Goal: Task Accomplishment & Management: Complete application form

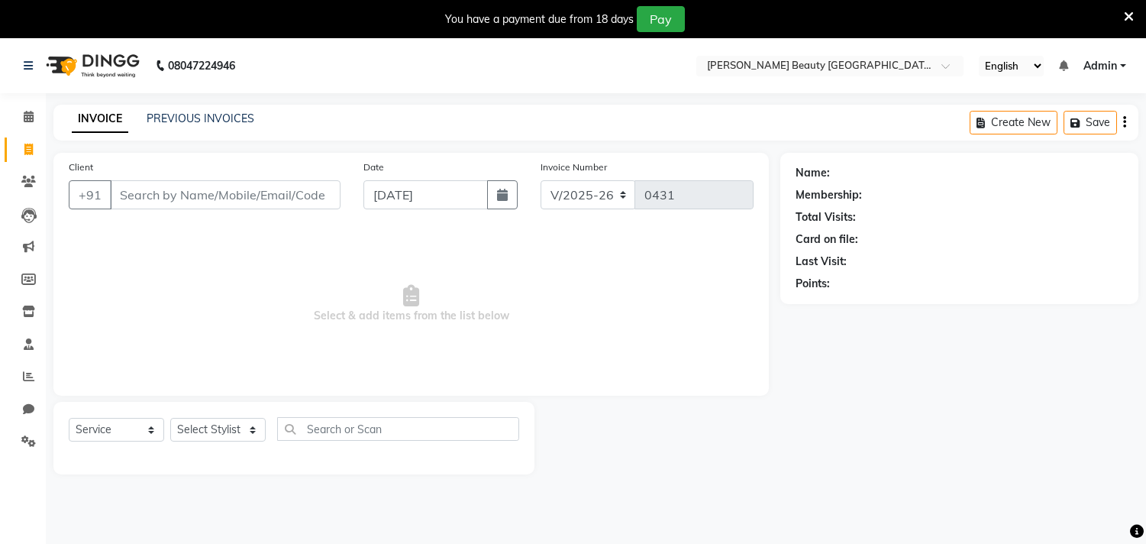
select select "8620"
select select "service"
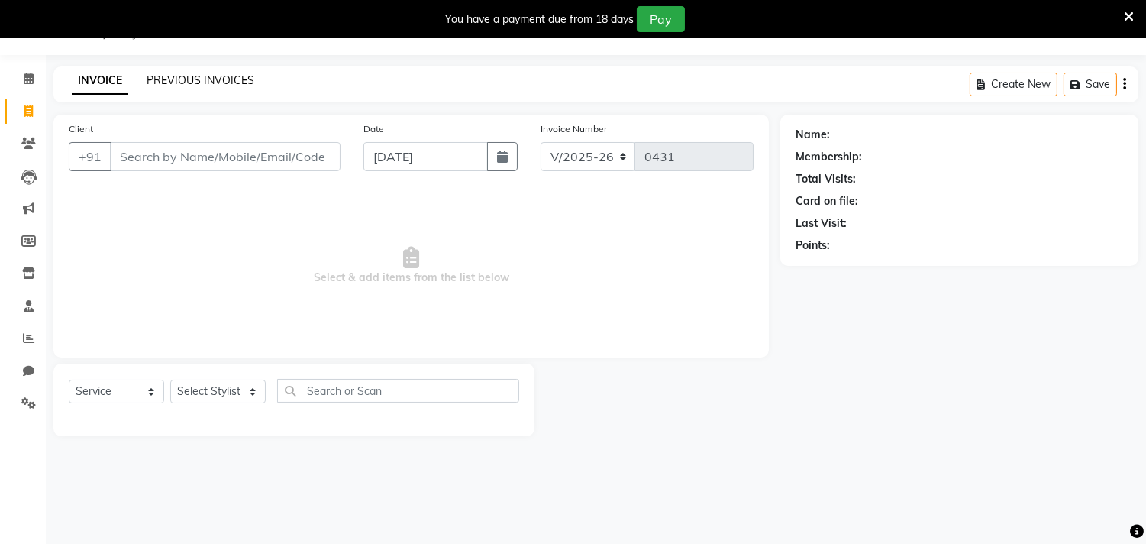
click at [185, 78] on link "PREVIOUS INVOICES" at bounding box center [201, 80] width 108 height 14
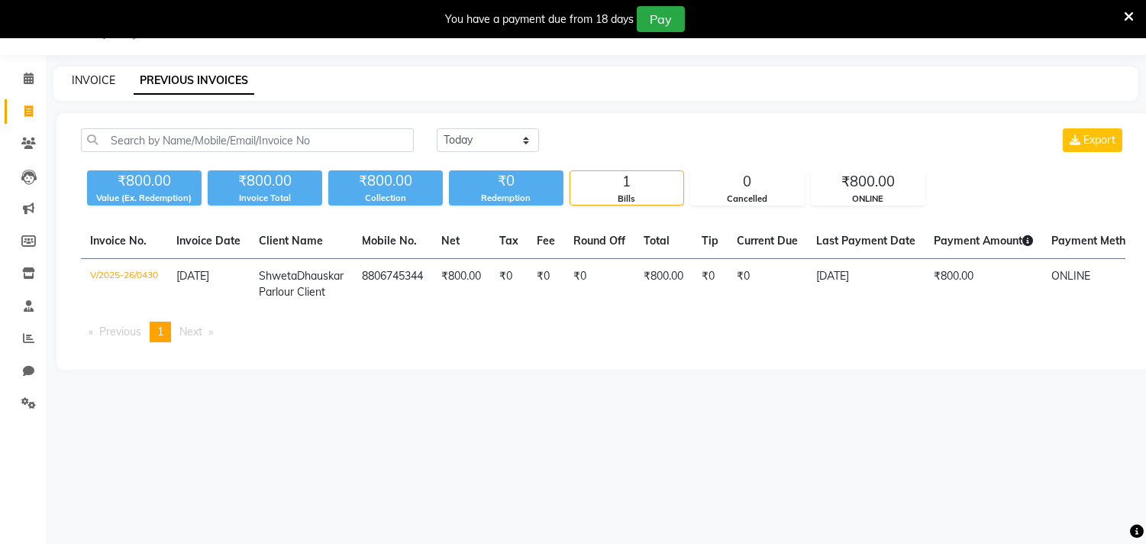
click at [87, 80] on link "INVOICE" at bounding box center [94, 80] width 44 height 14
select select "8620"
select select "service"
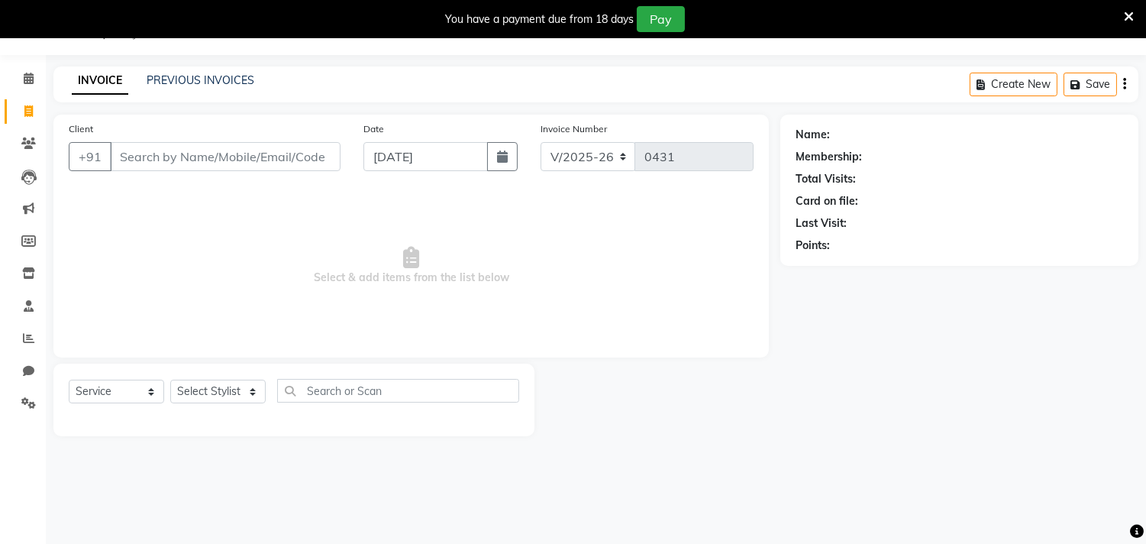
click at [102, 77] on link "INVOICE" at bounding box center [100, 80] width 57 height 27
click at [250, 151] on input "Client" at bounding box center [225, 156] width 231 height 29
click at [208, 81] on link "PREVIOUS INVOICES" at bounding box center [201, 80] width 108 height 14
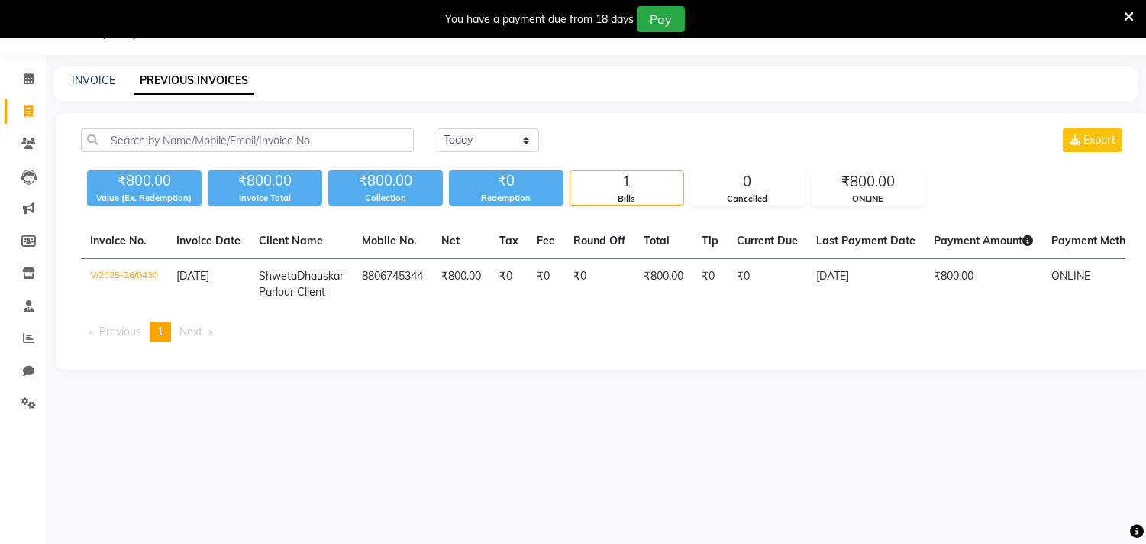
click at [212, 75] on link "PREVIOUS INVOICES" at bounding box center [194, 80] width 121 height 27
click at [86, 80] on link "INVOICE" at bounding box center [94, 80] width 44 height 14
select select "service"
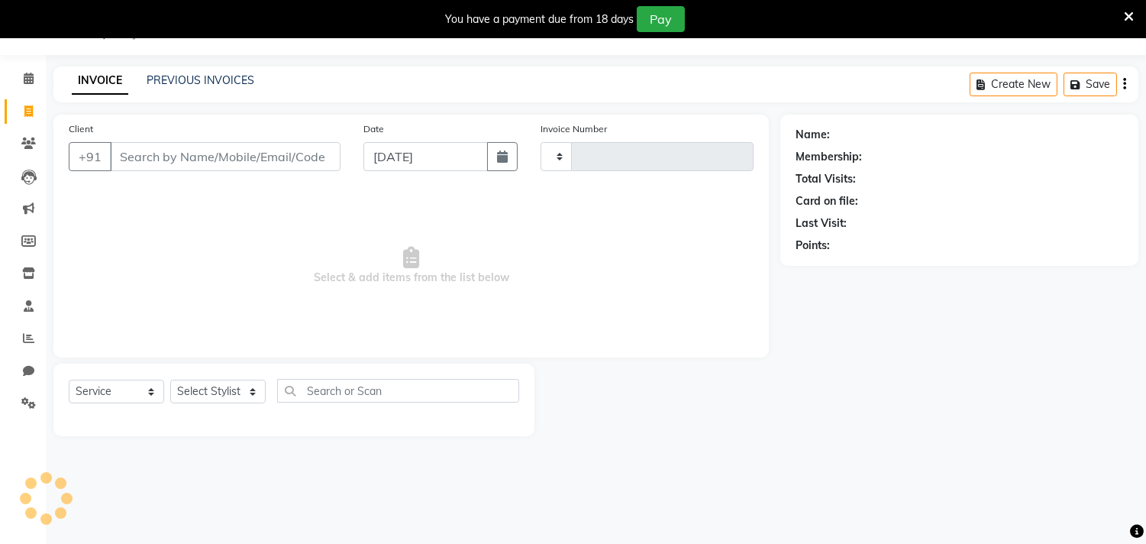
type input "0431"
select select "8620"
click at [35, 406] on span at bounding box center [28, 404] width 27 height 18
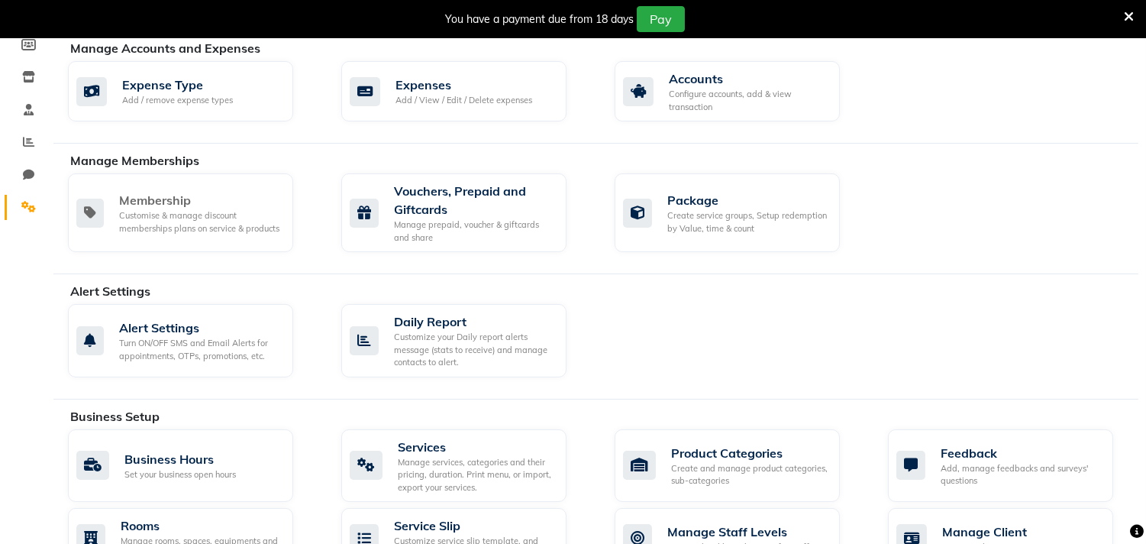
scroll to position [244, 0]
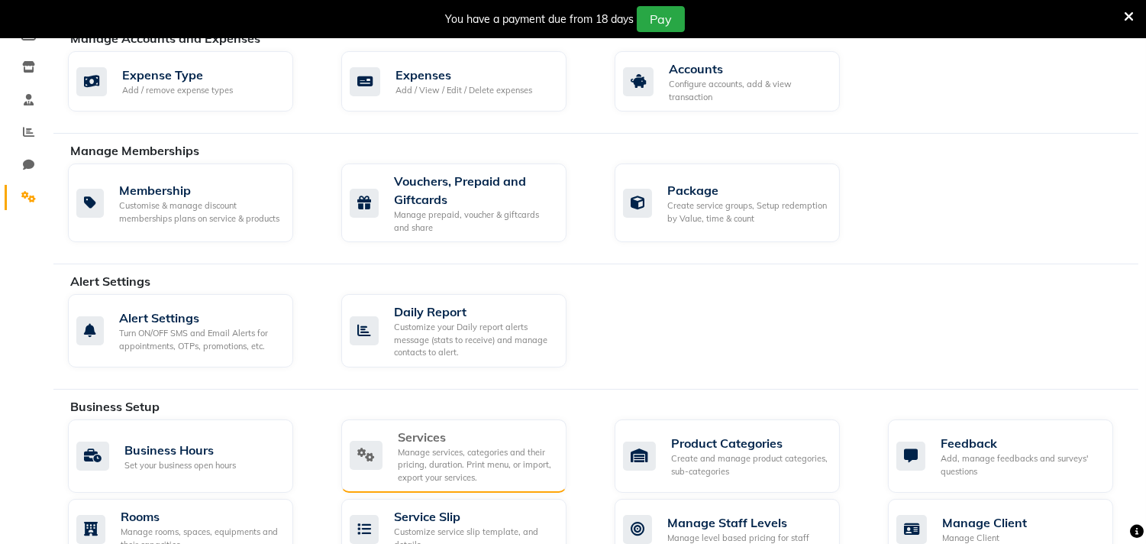
click at [434, 456] on div "Manage services, categories and their pricing, duration. Print menu, or import,…" at bounding box center [476, 465] width 157 height 38
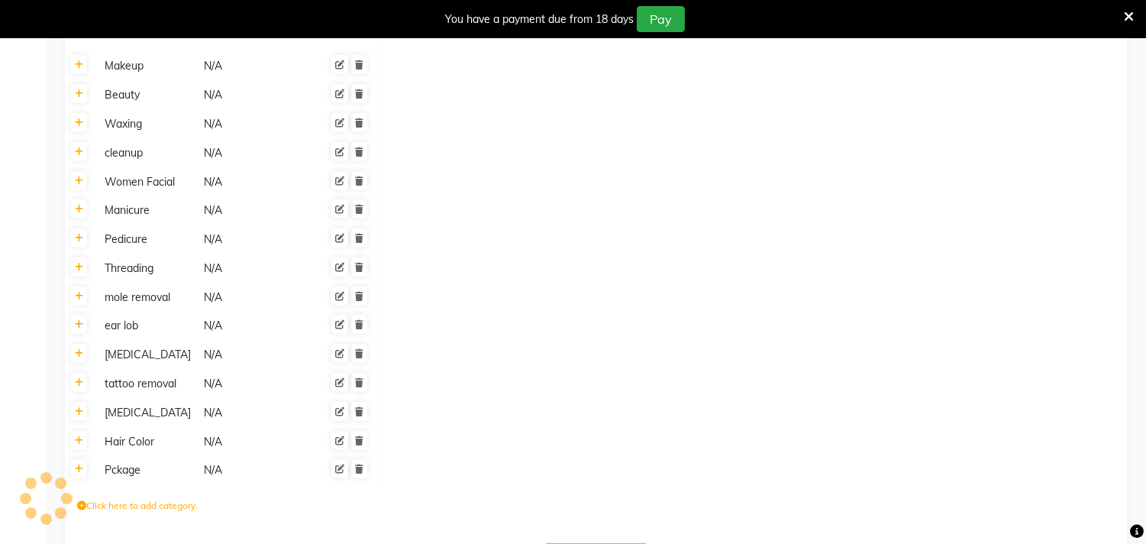
scroll to position [1665, 0]
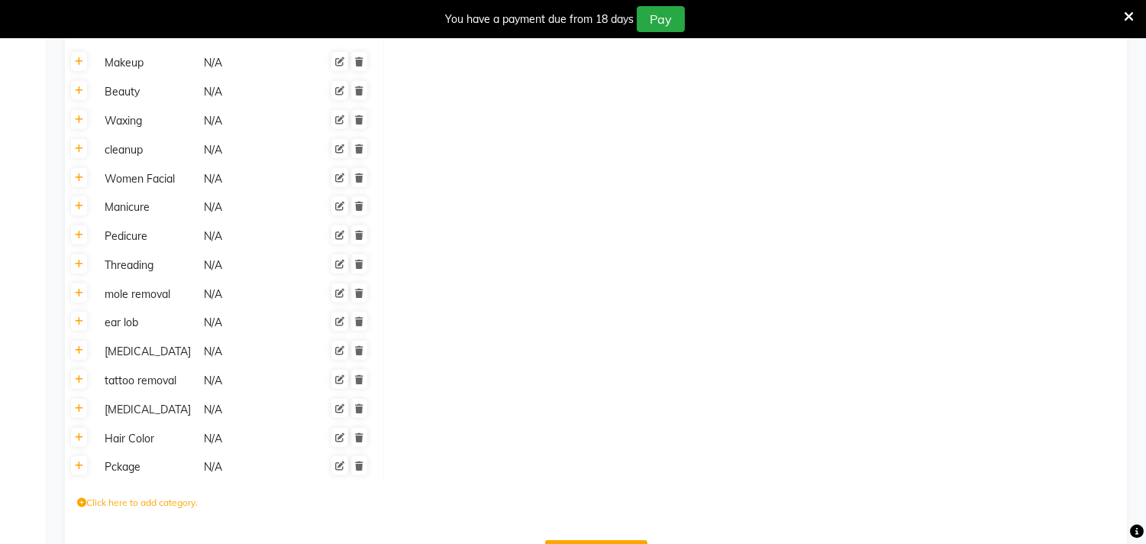
click at [128, 473] on div "Pckage" at bounding box center [147, 466] width 98 height 19
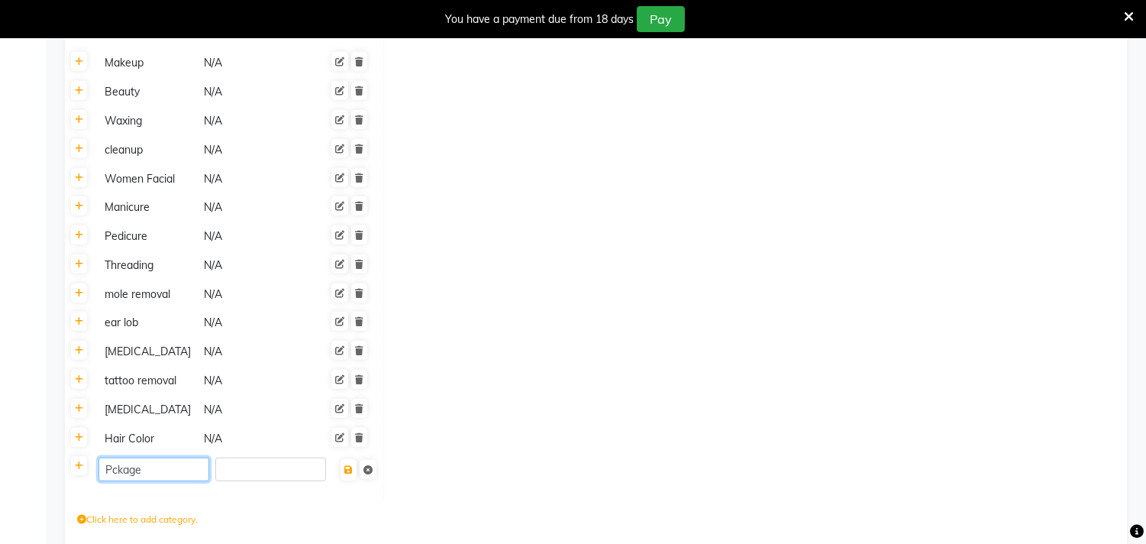
click at [141, 470] on input "Pckage" at bounding box center [153, 469] width 111 height 24
type input "Package"
click at [350, 472] on span "Save" at bounding box center [358, 469] width 39 height 24
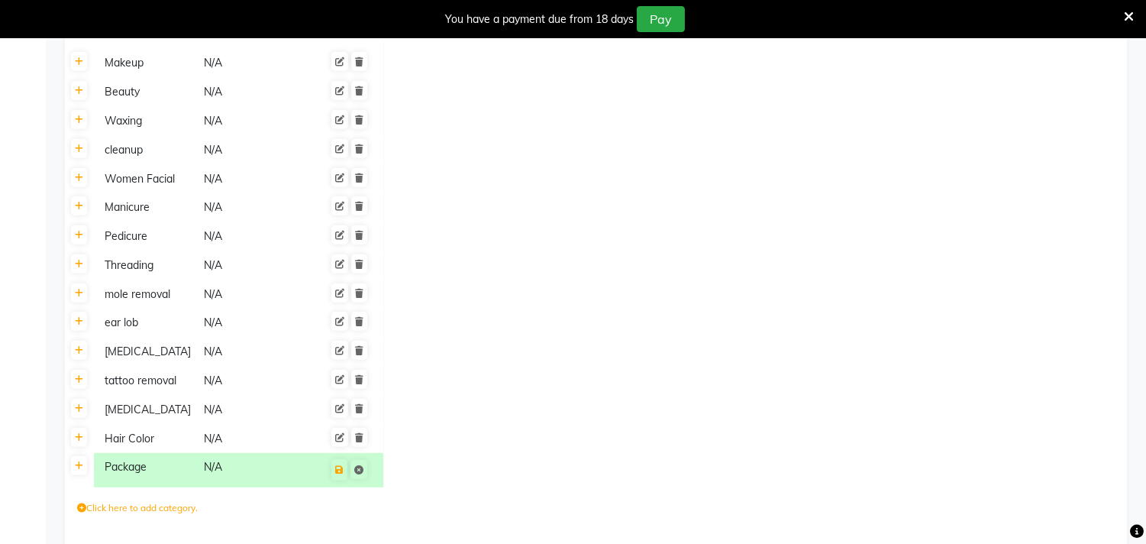
click at [560, 371] on td at bounding box center [755, 381] width 744 height 29
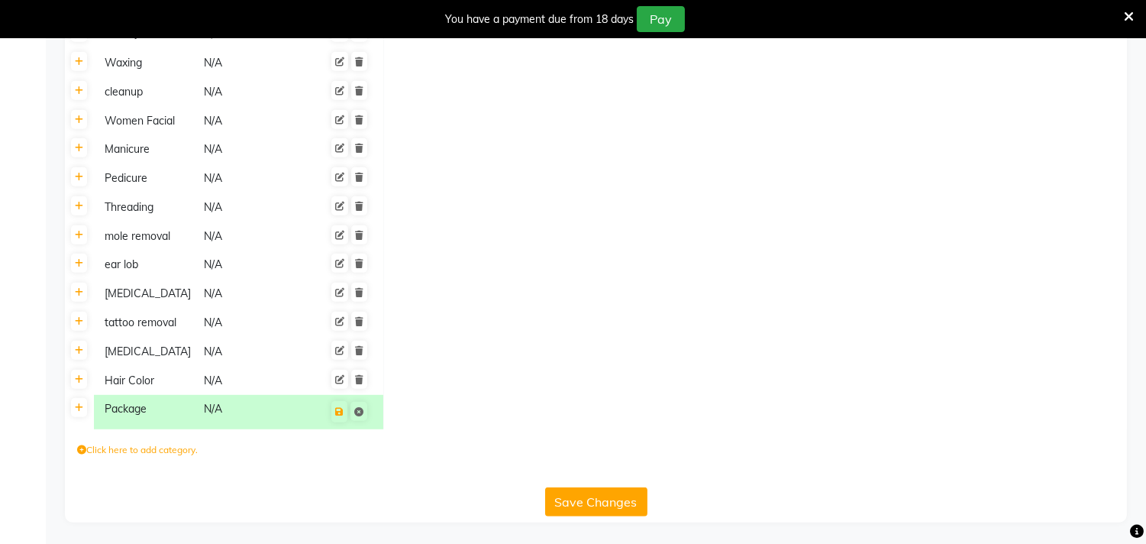
click at [574, 509] on button "Save Changes" at bounding box center [596, 501] width 102 height 29
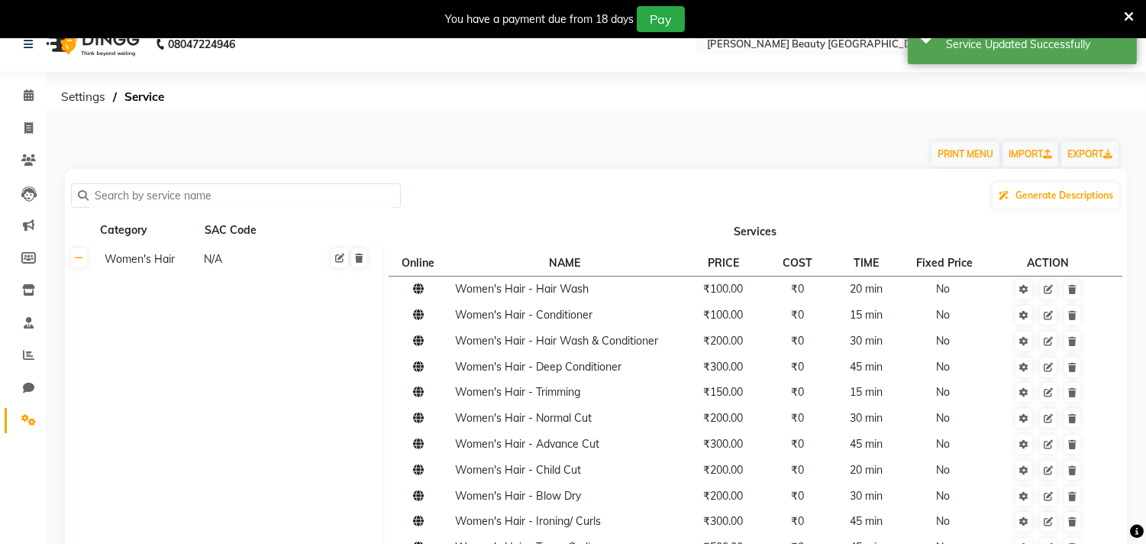
scroll to position [0, 0]
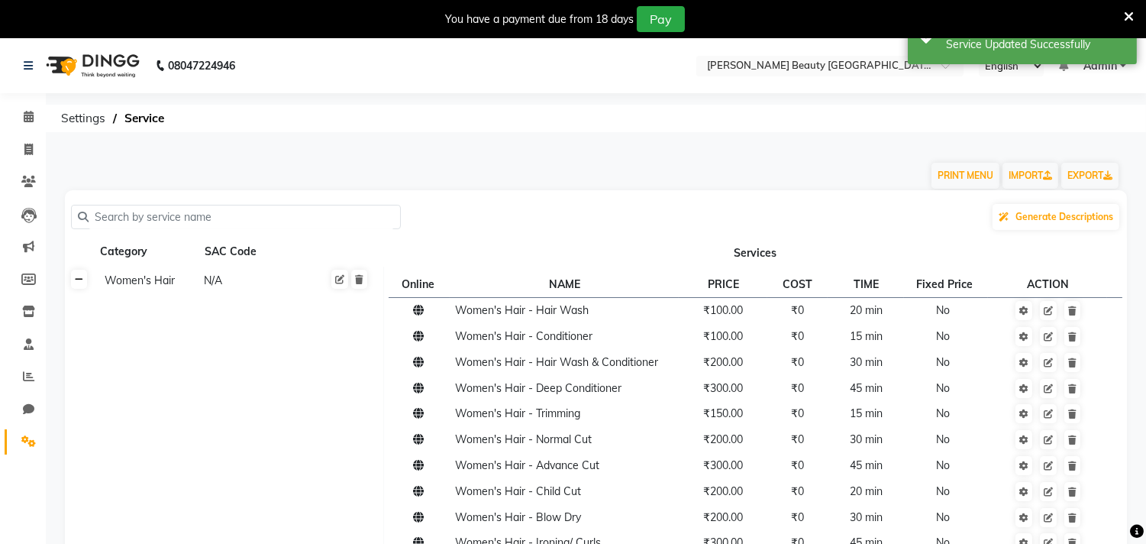
click at [82, 283] on link at bounding box center [79, 279] width 16 height 19
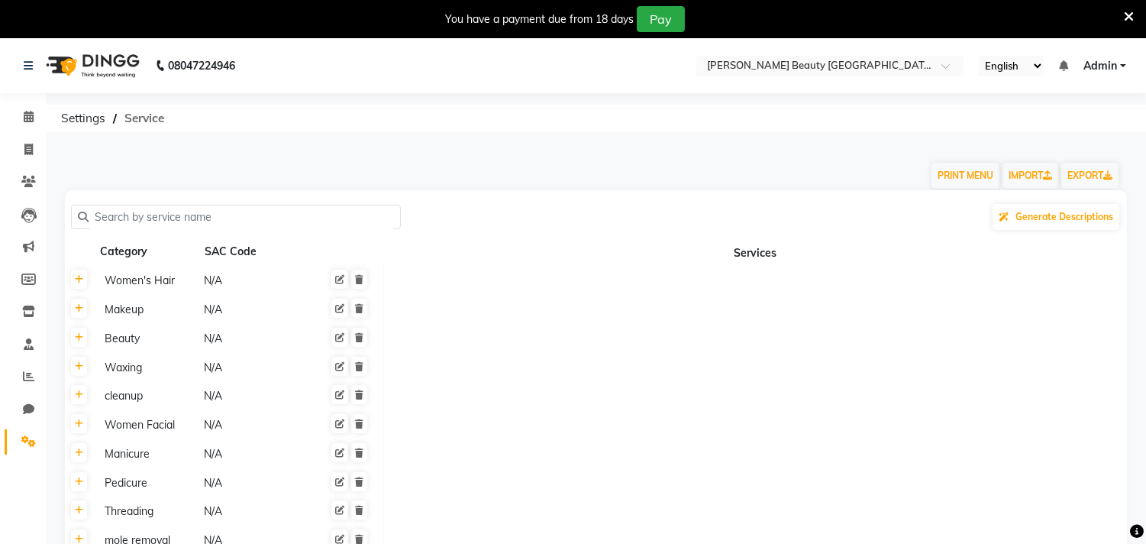
click at [131, 121] on span "Service" at bounding box center [144, 118] width 55 height 27
click at [28, 150] on icon at bounding box center [28, 149] width 8 height 11
select select "service"
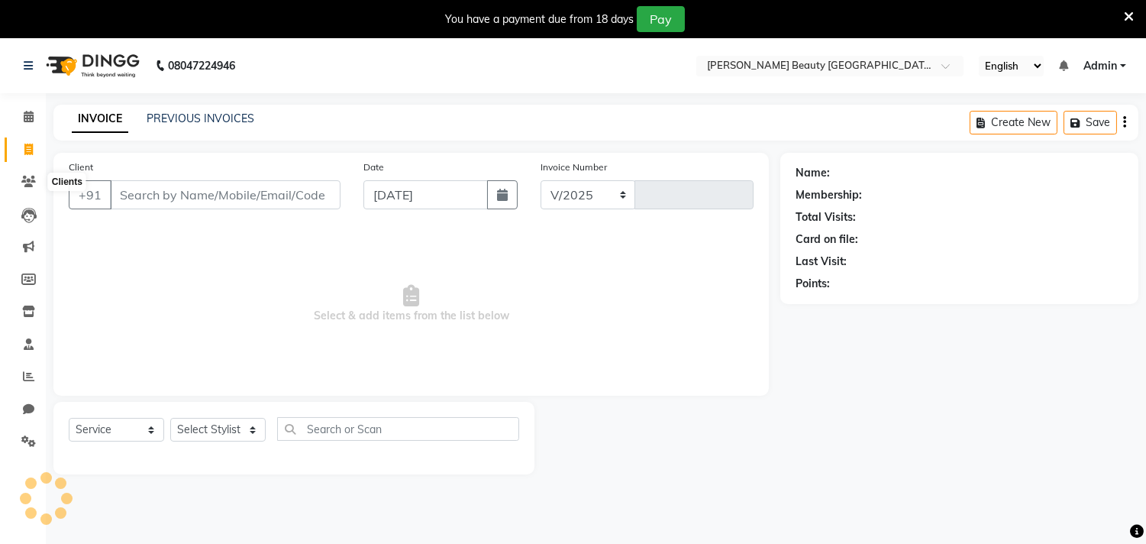
select select "8620"
type input "0431"
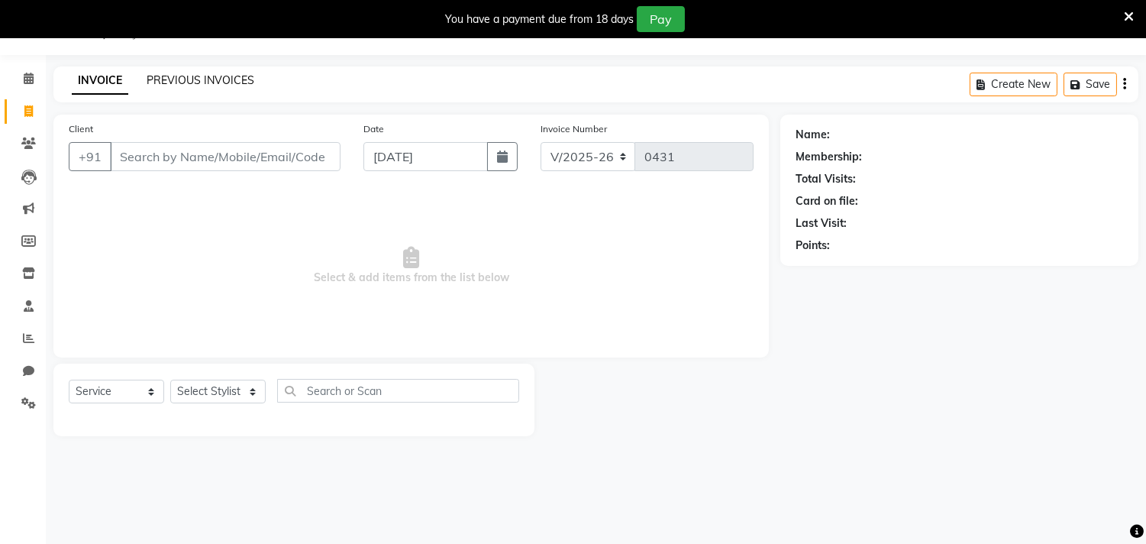
click at [186, 76] on link "PREVIOUS INVOICES" at bounding box center [201, 80] width 108 height 14
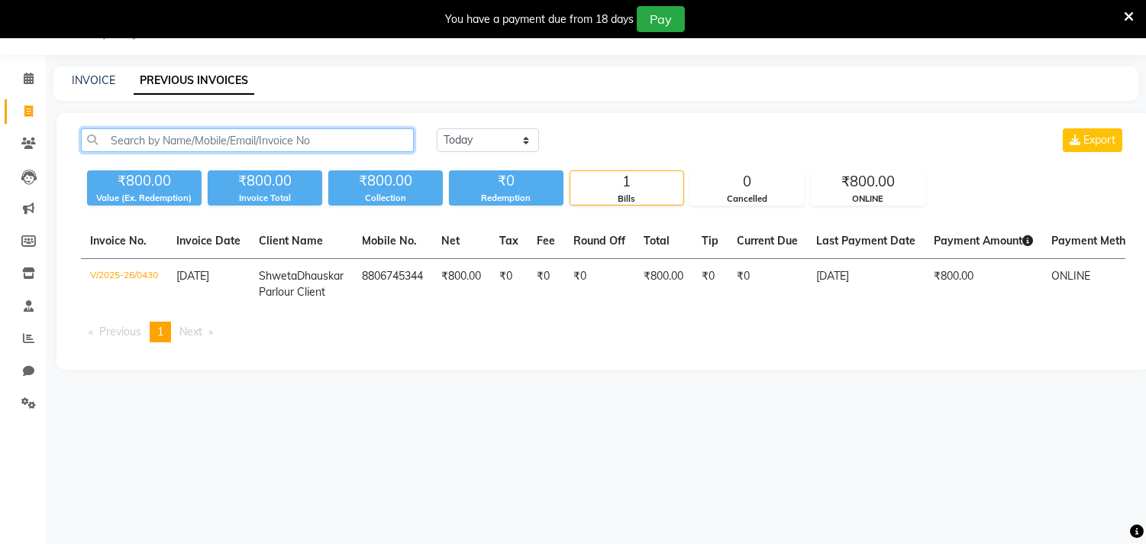
click at [250, 138] on input "text" at bounding box center [247, 140] width 333 height 24
click at [95, 82] on link "INVOICE" at bounding box center [94, 80] width 44 height 14
select select "8620"
select select "service"
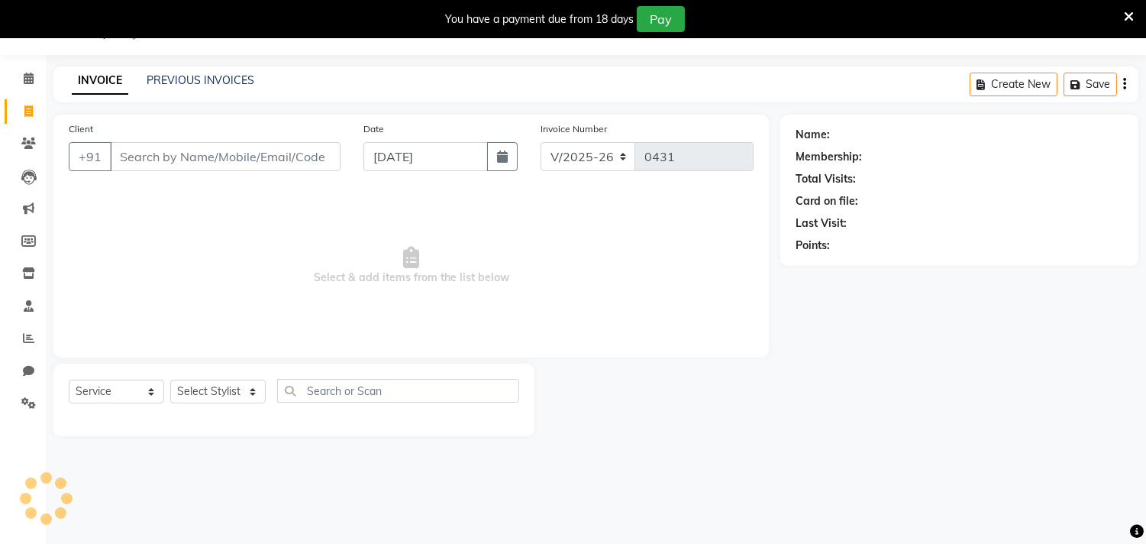
click at [242, 157] on input "Client" at bounding box center [225, 156] width 231 height 29
click at [277, 154] on input "Client" at bounding box center [225, 156] width 231 height 29
click at [262, 157] on input "Client" at bounding box center [225, 156] width 231 height 29
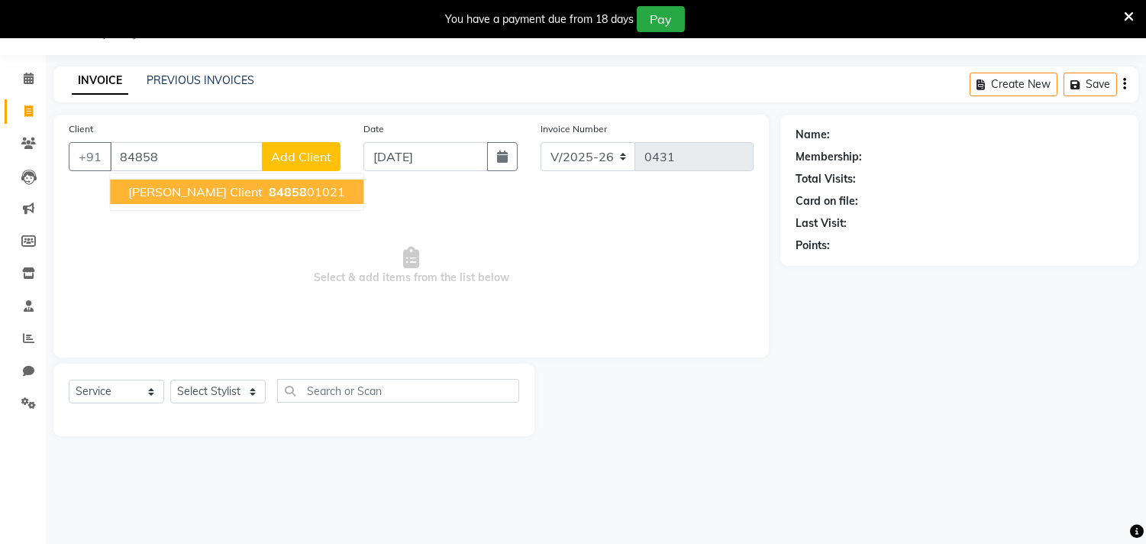
click at [247, 184] on span "[PERSON_NAME] Client" at bounding box center [195, 191] width 134 height 15
type input "8485801021"
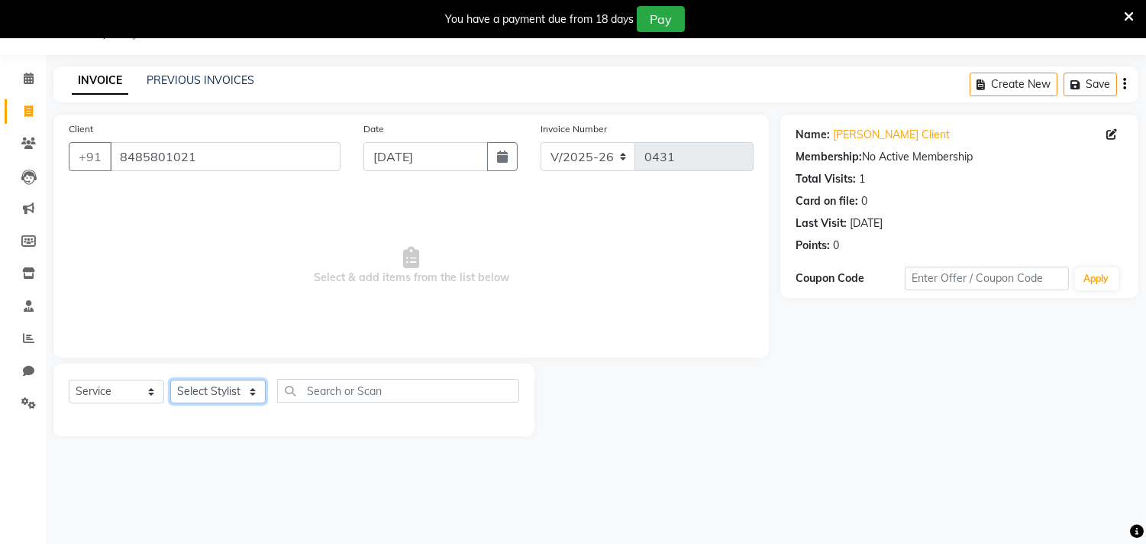
click at [212, 391] on select "Select Stylist Amla [PERSON_NAME] [PERSON_NAME] pornima [PERSON_NAME] [PERSON_N…" at bounding box center [217, 391] width 95 height 24
select select "87286"
click at [170, 380] on select "Select Stylist Amla [PERSON_NAME] [PERSON_NAME] pornima [PERSON_NAME] [PERSON_N…" at bounding box center [217, 391] width 95 height 24
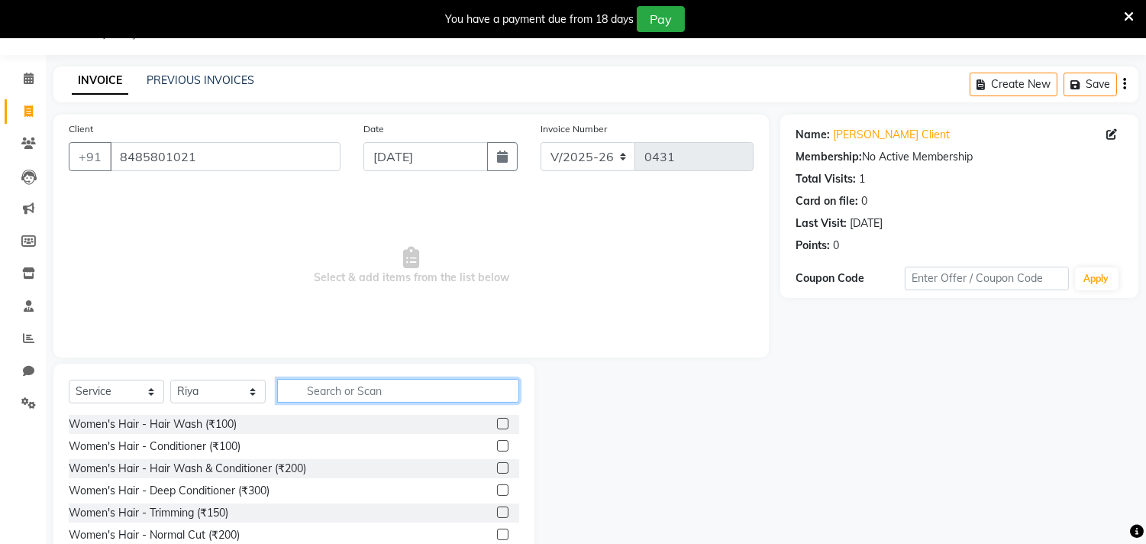
click at [340, 387] on input "text" at bounding box center [398, 391] width 242 height 24
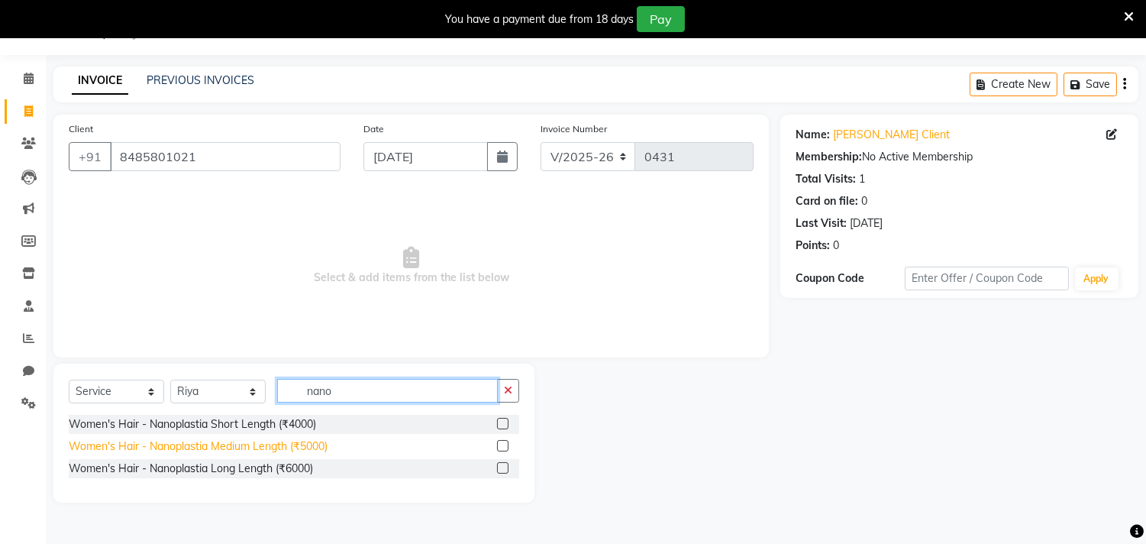
type input "nano"
click at [205, 450] on div "Women's Hair - Nanoplastia Medium Length (₹5000)" at bounding box center [198, 446] width 259 height 16
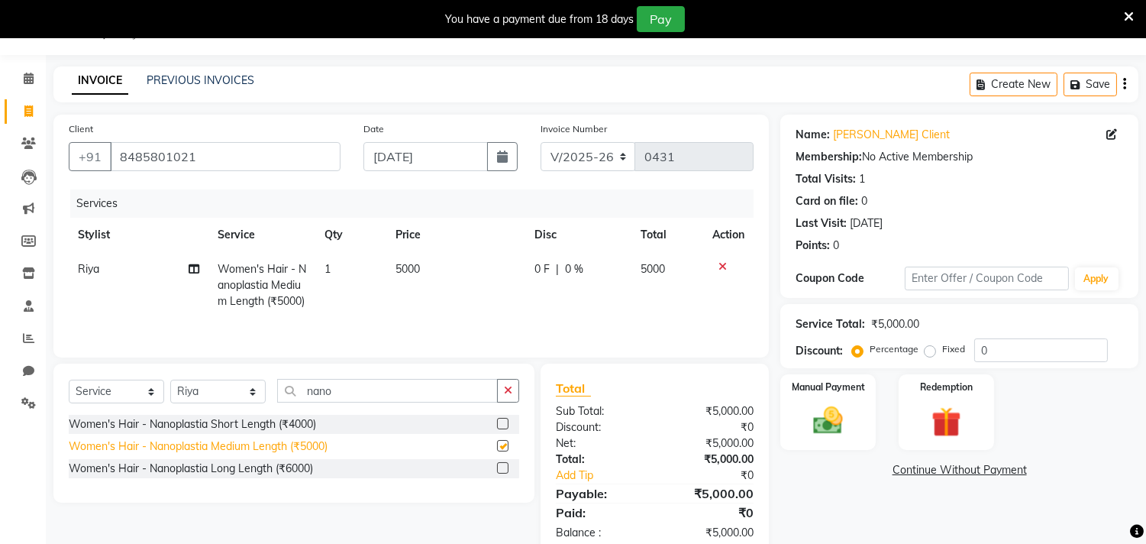
checkbox input "false"
click at [942, 348] on label "Fixed" at bounding box center [953, 349] width 23 height 14
click at [932, 348] on input "Fixed" at bounding box center [933, 349] width 11 height 11
radio input "true"
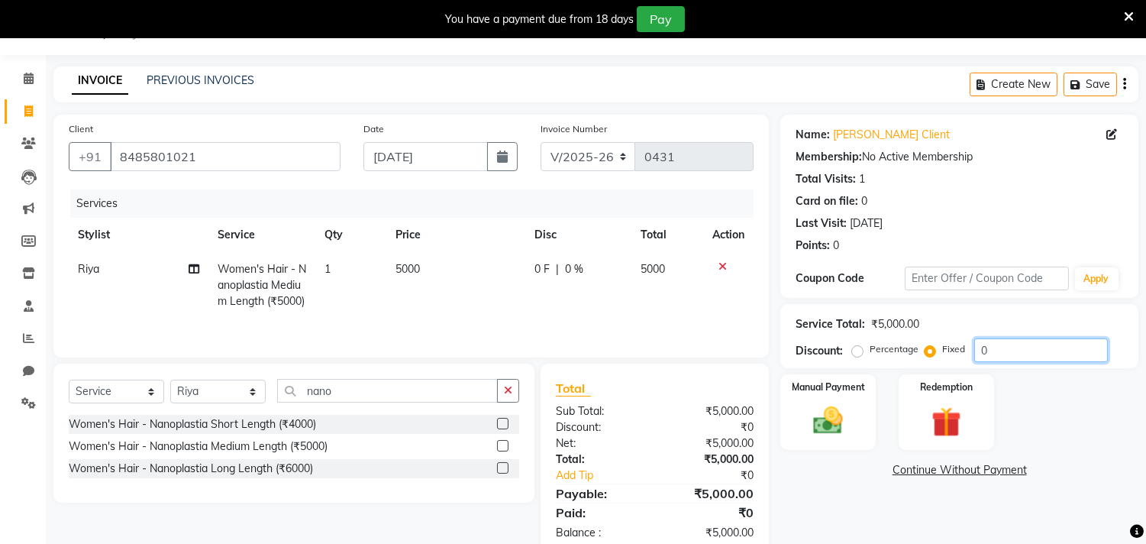
click at [995, 338] on input "0" at bounding box center [1041, 350] width 134 height 24
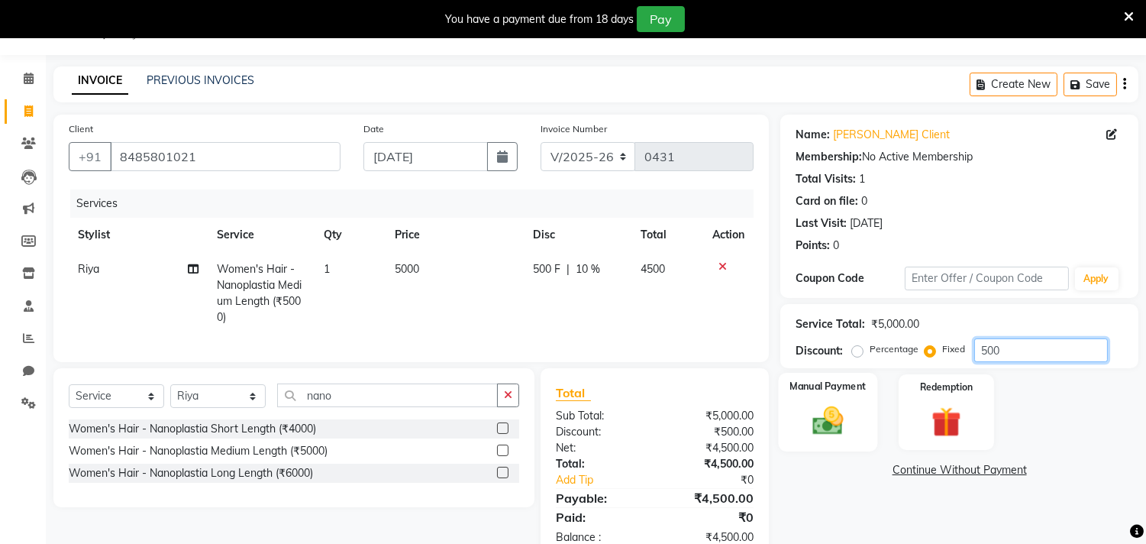
type input "500"
click at [821, 407] on img at bounding box center [828, 421] width 50 height 36
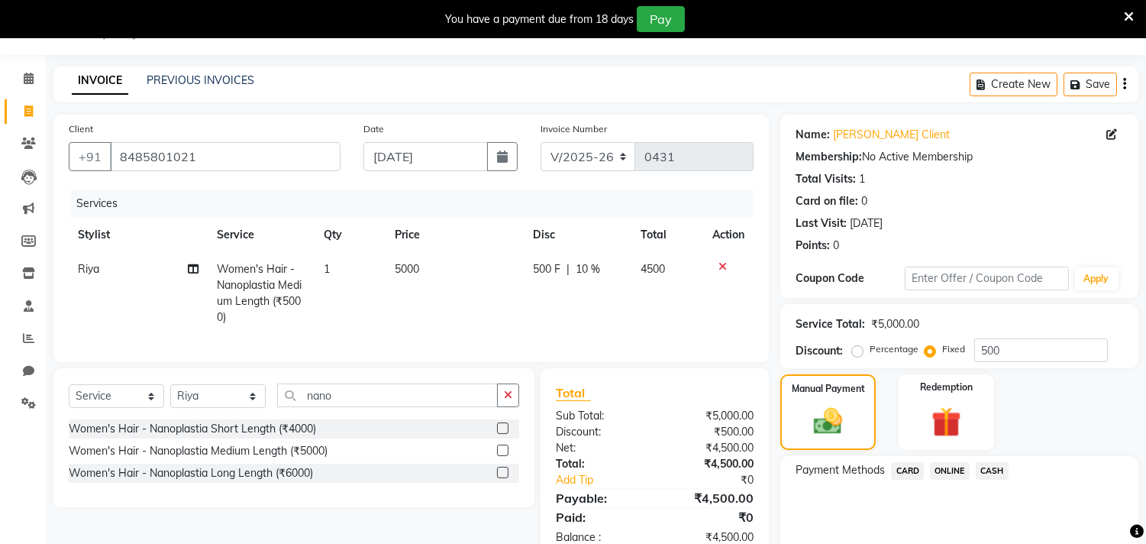
click at [957, 472] on span "ONLINE" at bounding box center [950, 471] width 40 height 18
click at [990, 470] on span "CASH" at bounding box center [992, 471] width 33 height 18
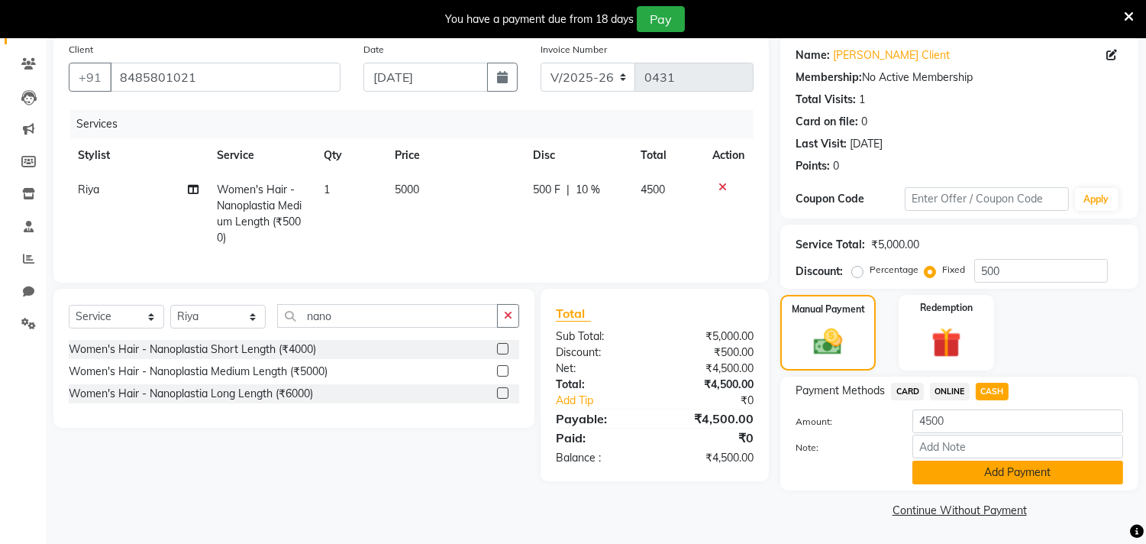
click at [964, 475] on button "Add Payment" at bounding box center [1017, 472] width 211 height 24
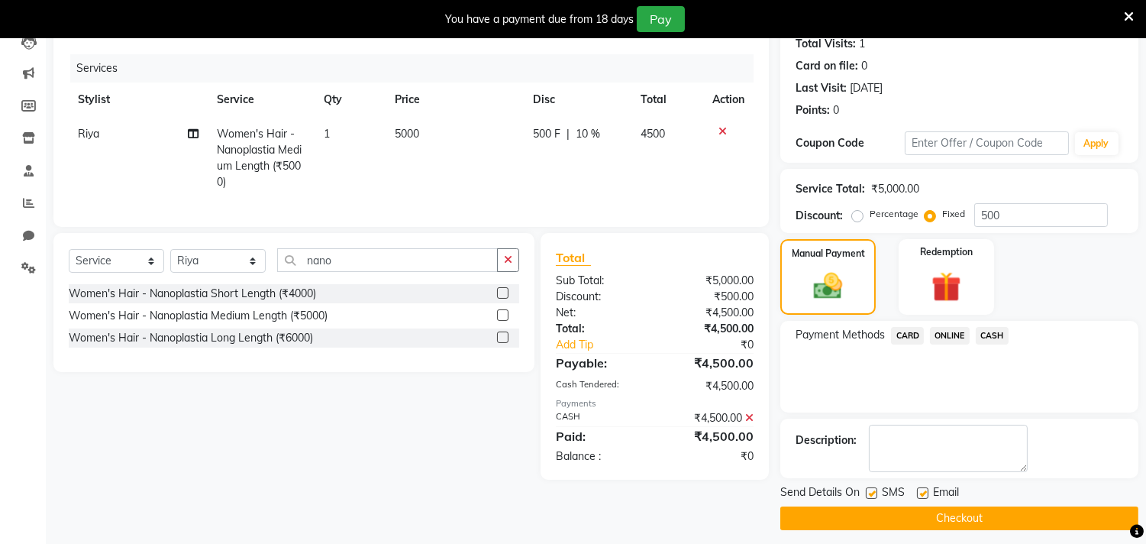
scroll to position [181, 0]
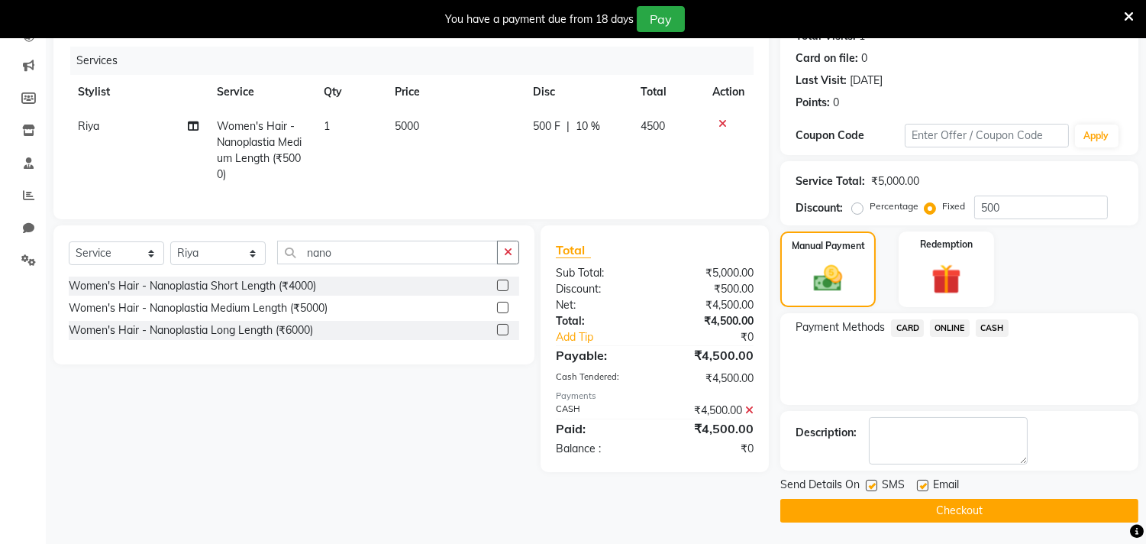
click at [958, 508] on button "Checkout" at bounding box center [959, 511] width 358 height 24
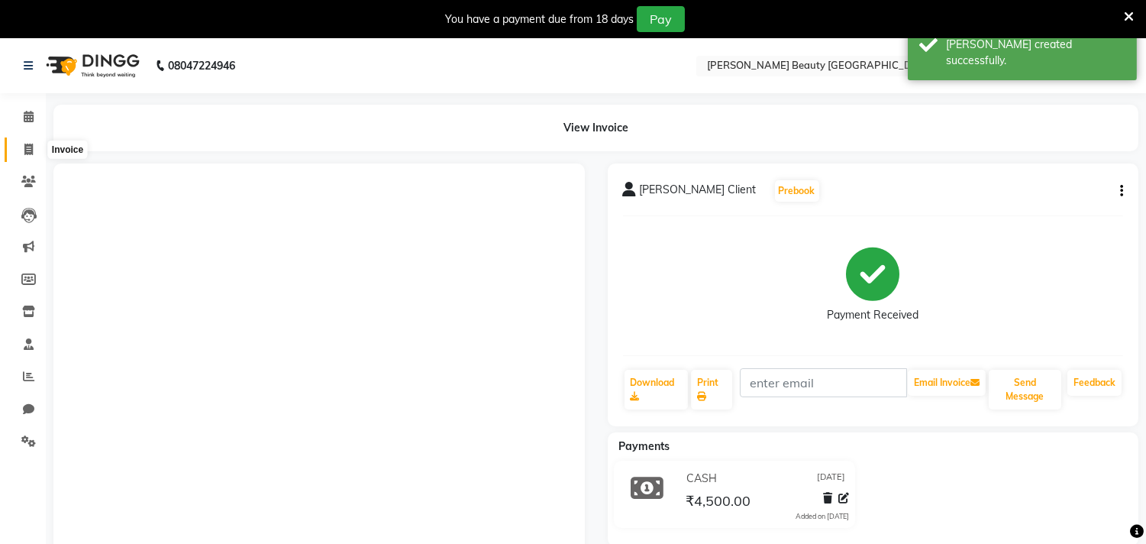
click at [28, 150] on icon at bounding box center [28, 149] width 8 height 11
select select "8620"
select select "service"
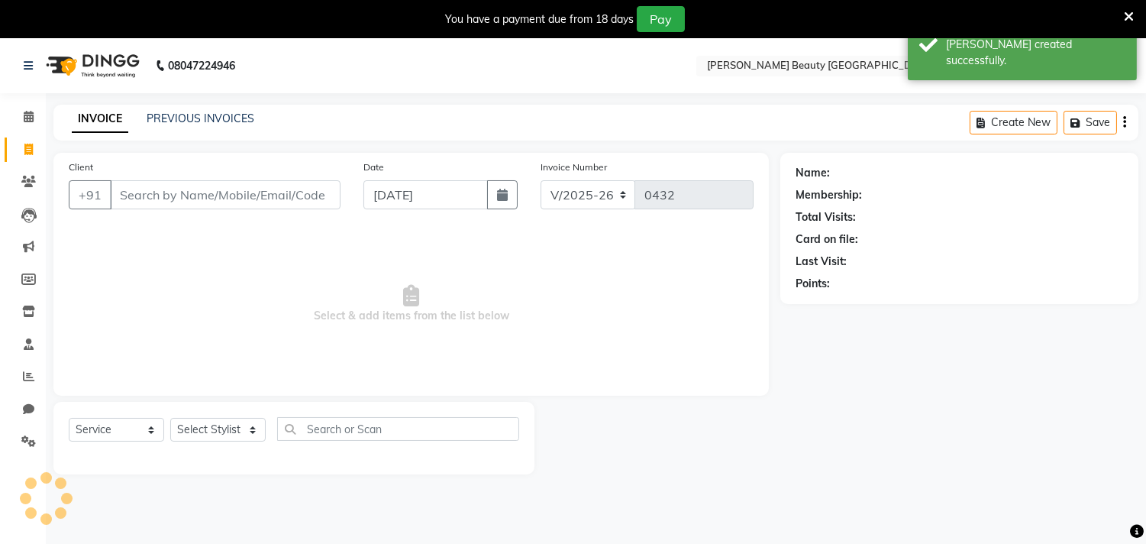
scroll to position [38, 0]
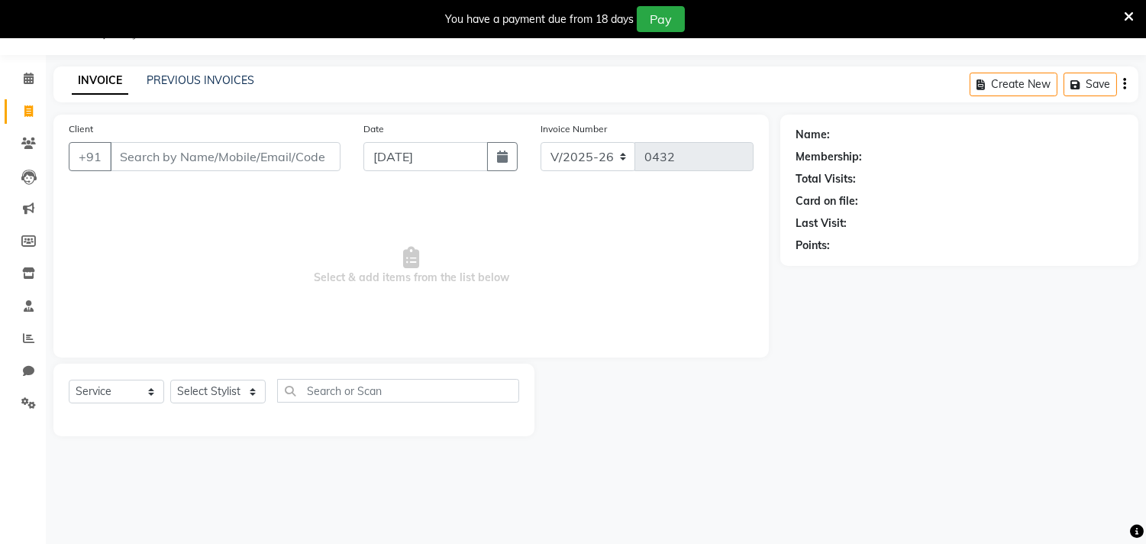
click at [185, 157] on input "Client" at bounding box center [225, 156] width 231 height 29
click at [187, 73] on link "PREVIOUS INVOICES" at bounding box center [201, 80] width 108 height 14
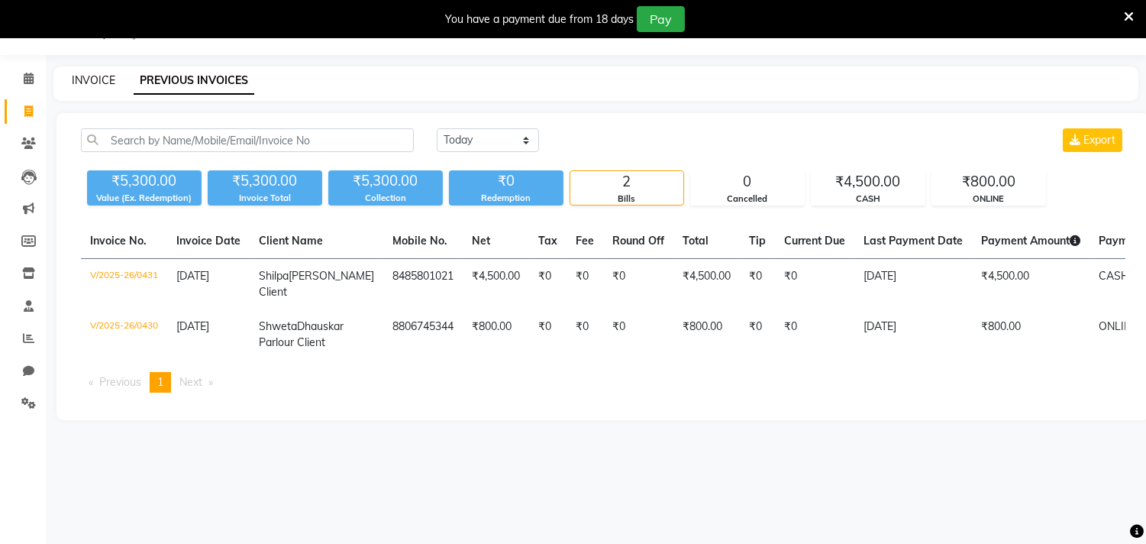
click at [89, 79] on link "INVOICE" at bounding box center [94, 80] width 44 height 14
select select "8620"
select select "service"
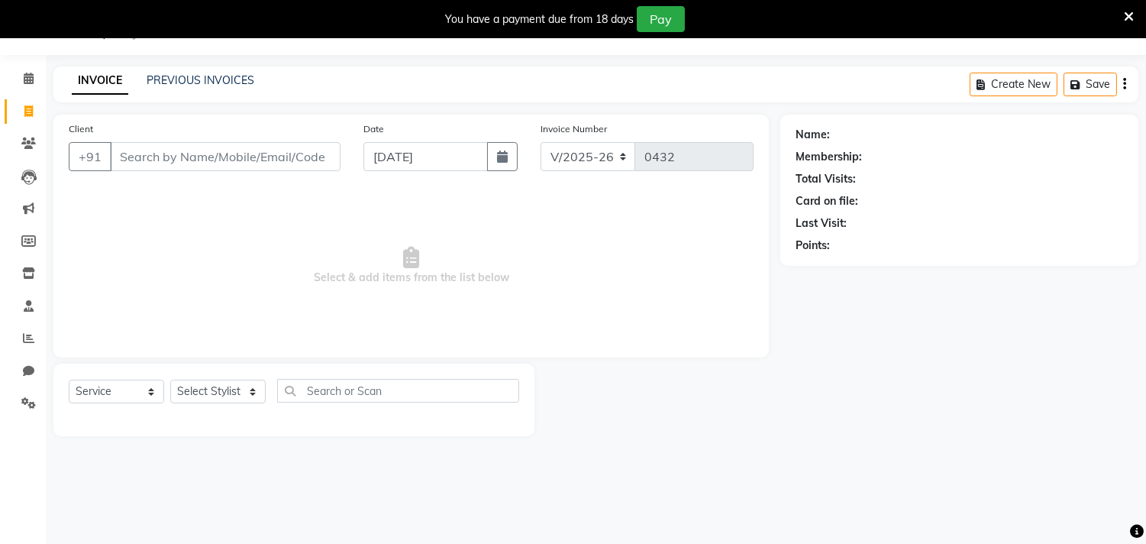
click at [230, 155] on input "Client" at bounding box center [225, 156] width 231 height 29
click at [218, 162] on input "Client" at bounding box center [225, 156] width 231 height 29
click at [221, 155] on input "Client" at bounding box center [225, 156] width 231 height 29
